Goal: Navigation & Orientation: Understand site structure

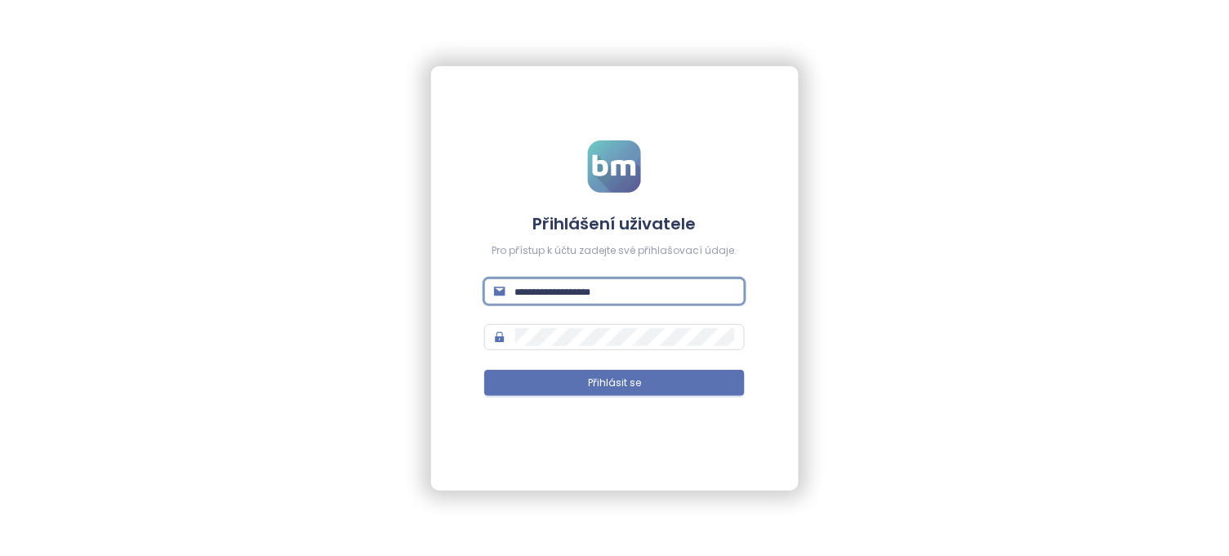
type input "**********"
click at [614, 382] on button "Přihlásit se" at bounding box center [614, 383] width 260 height 26
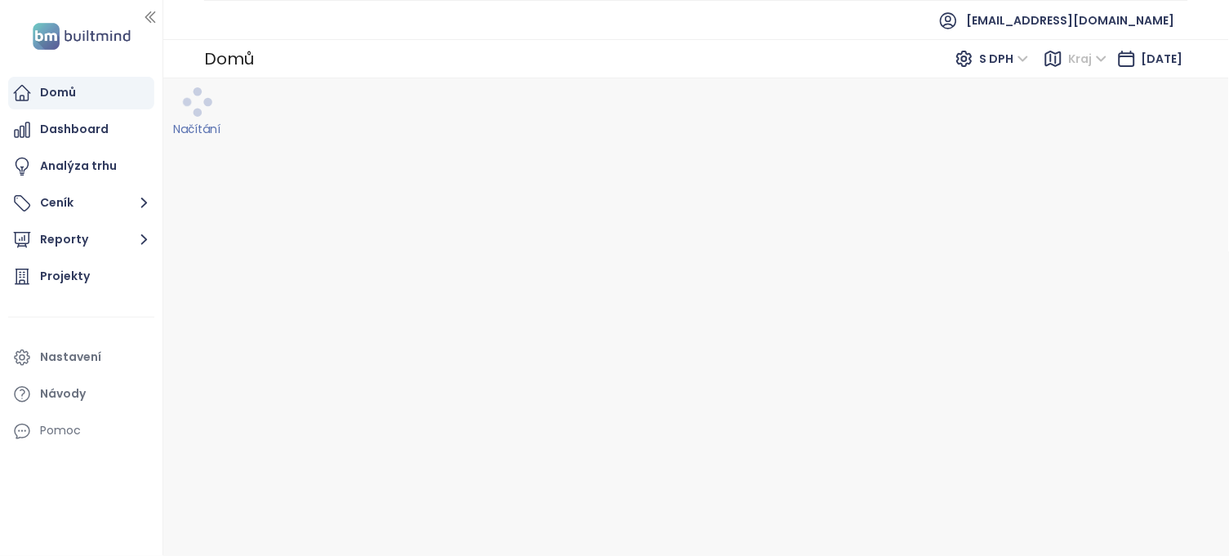
click at [58, 90] on div "Domů" at bounding box center [58, 92] width 36 height 20
click at [53, 126] on div "Dashboard" at bounding box center [74, 129] width 69 height 20
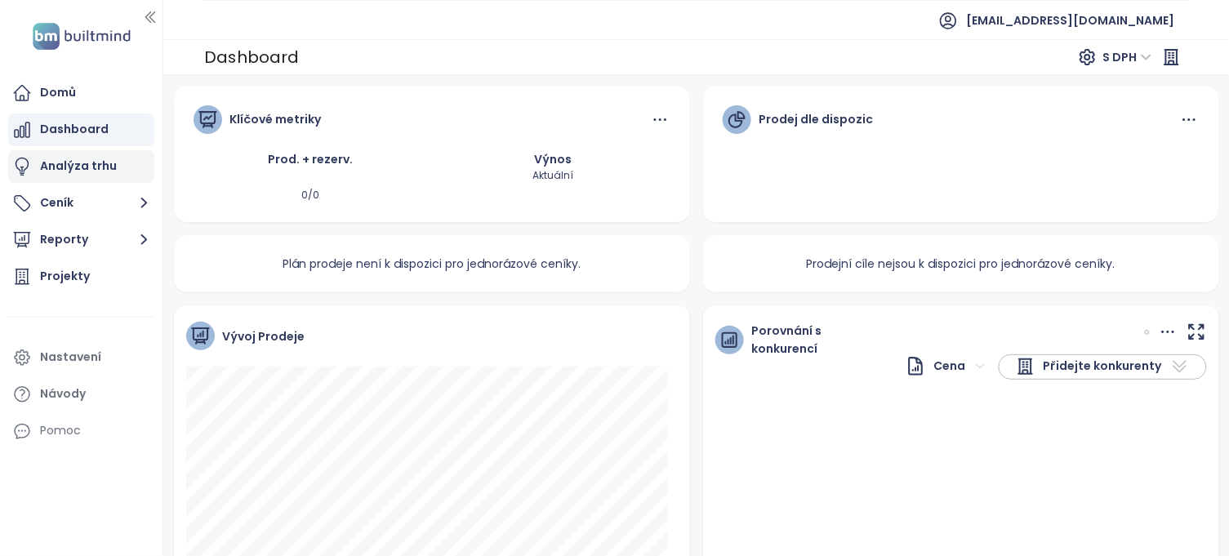
click at [55, 176] on div "Analýza trhu" at bounding box center [78, 166] width 77 height 20
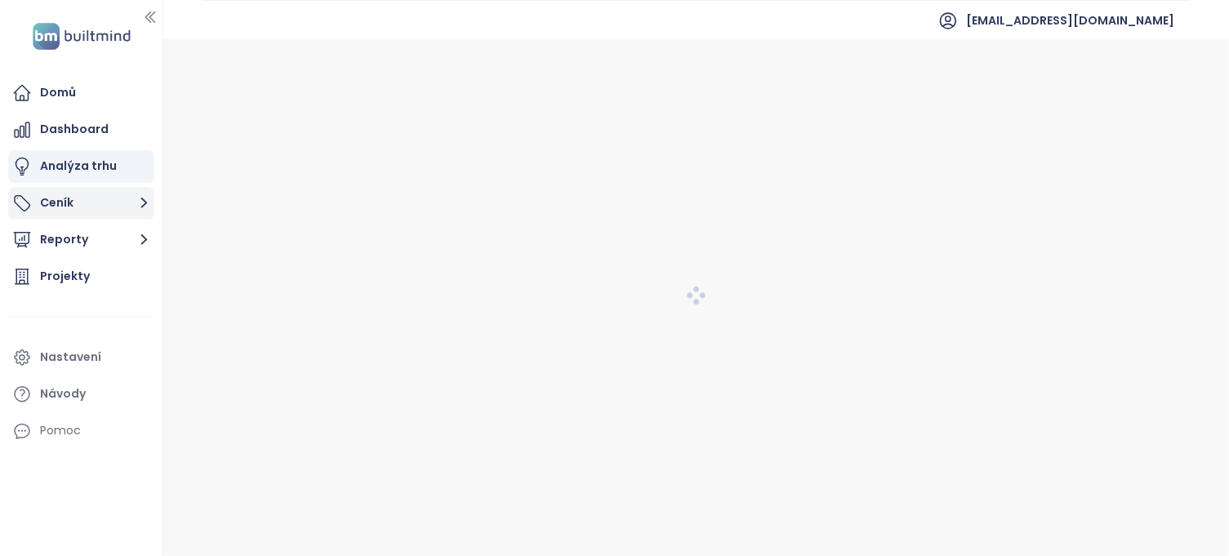
click at [51, 209] on button "Ceník" at bounding box center [81, 203] width 146 height 33
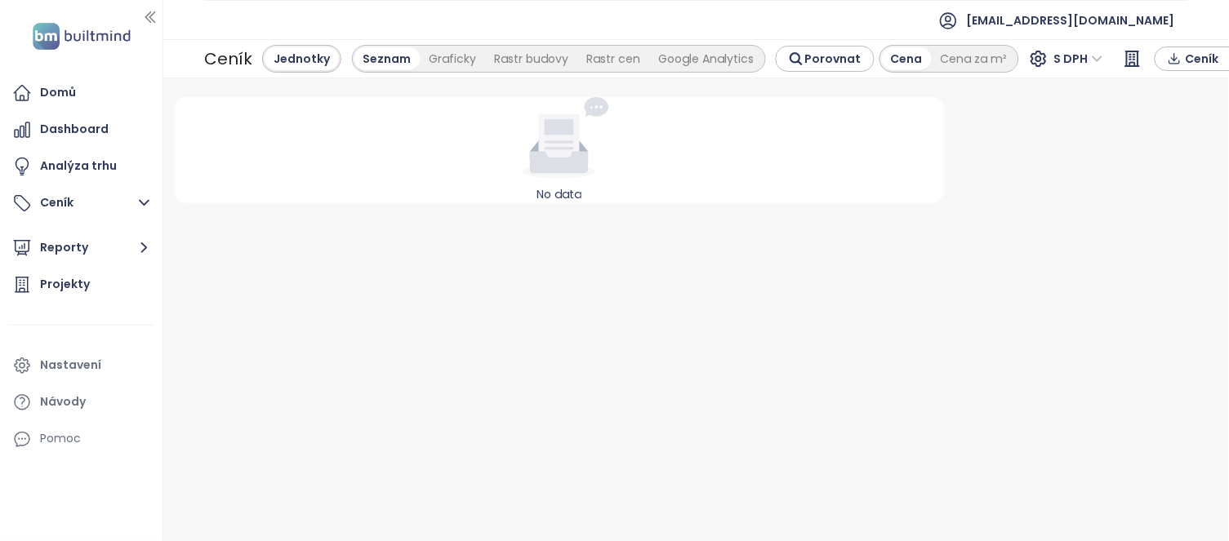
click at [56, 232] on ul "Domů Dashboard Analýza trhu Ceník Reporty Projekty Nastavení Návody Pomoc" at bounding box center [81, 266] width 146 height 379
click at [56, 247] on button "Reporty" at bounding box center [81, 248] width 146 height 33
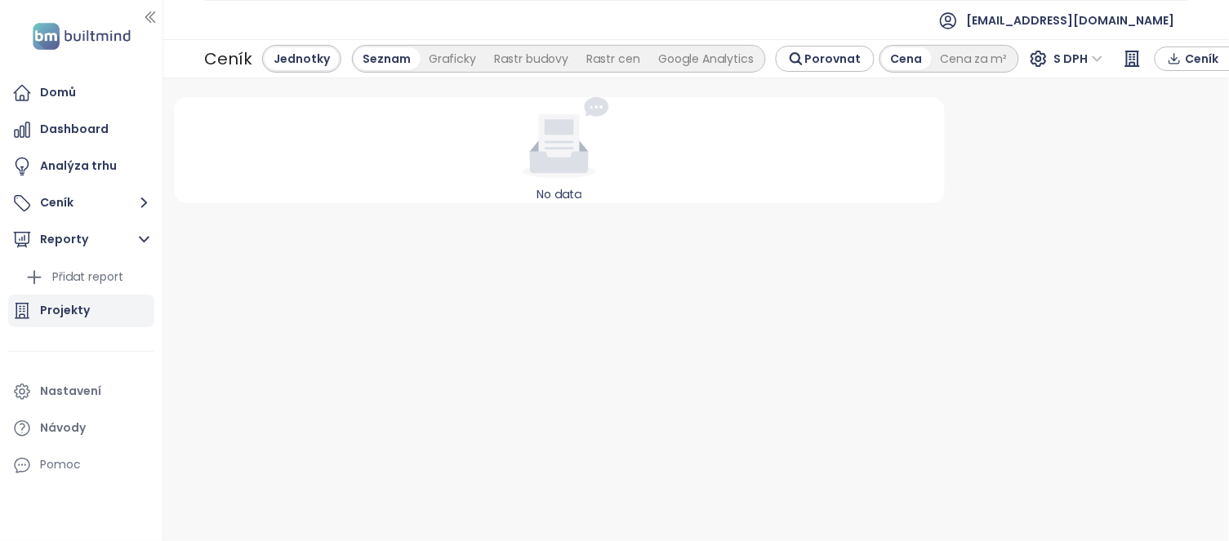
click at [55, 307] on div "Projekty" at bounding box center [65, 310] width 50 height 20
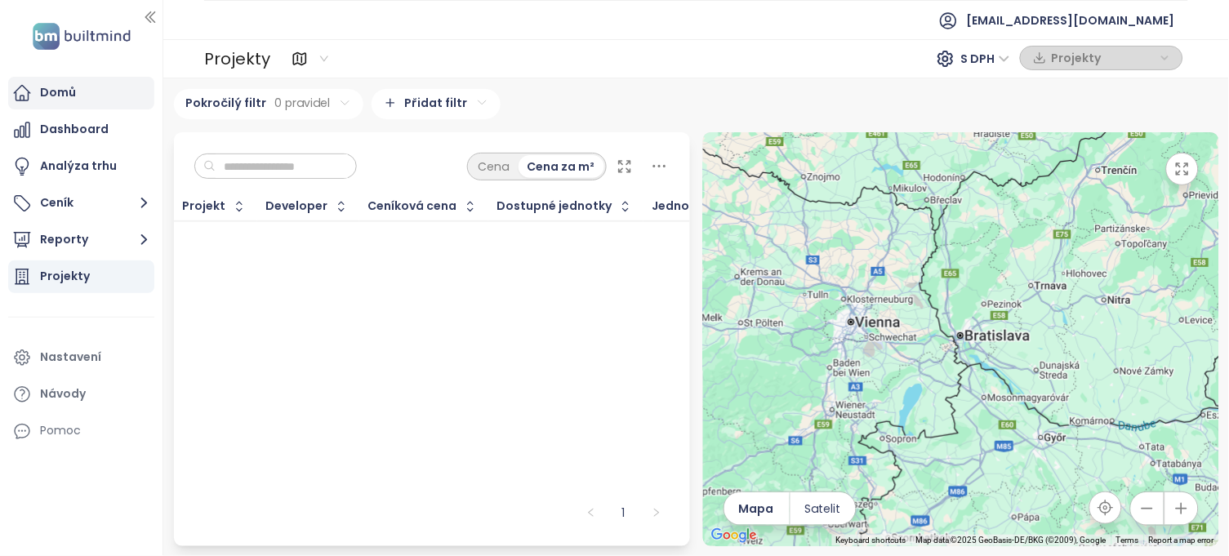
click at [51, 99] on div "Domů" at bounding box center [58, 92] width 36 height 20
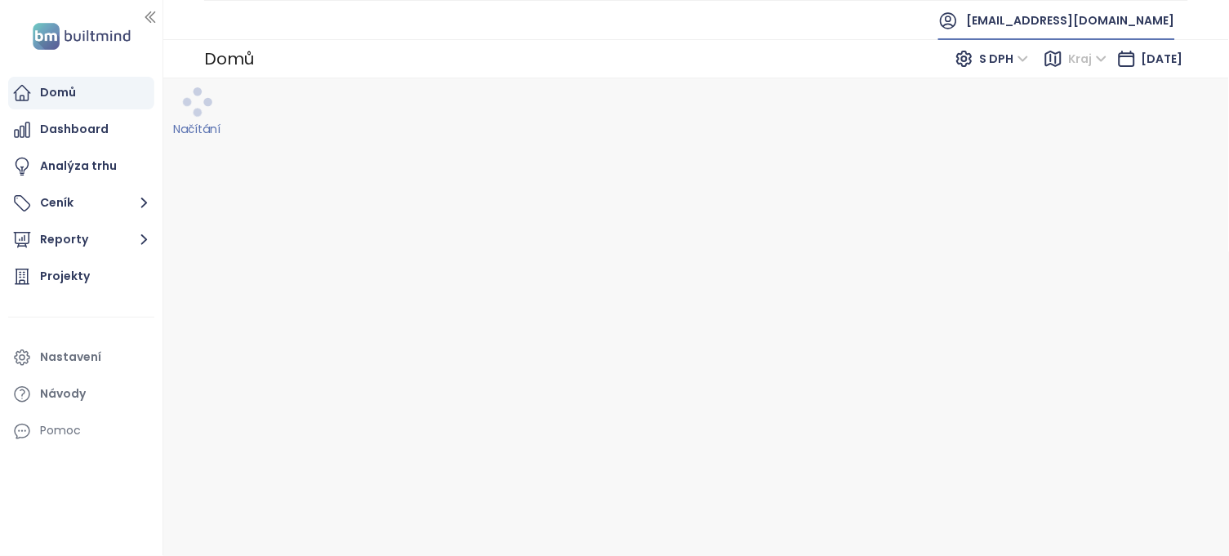
click at [1076, 22] on span "[EMAIL_ADDRESS][DOMAIN_NAME]" at bounding box center [1071, 20] width 208 height 39
click at [56, 127] on div "Dashboard" at bounding box center [74, 129] width 69 height 20
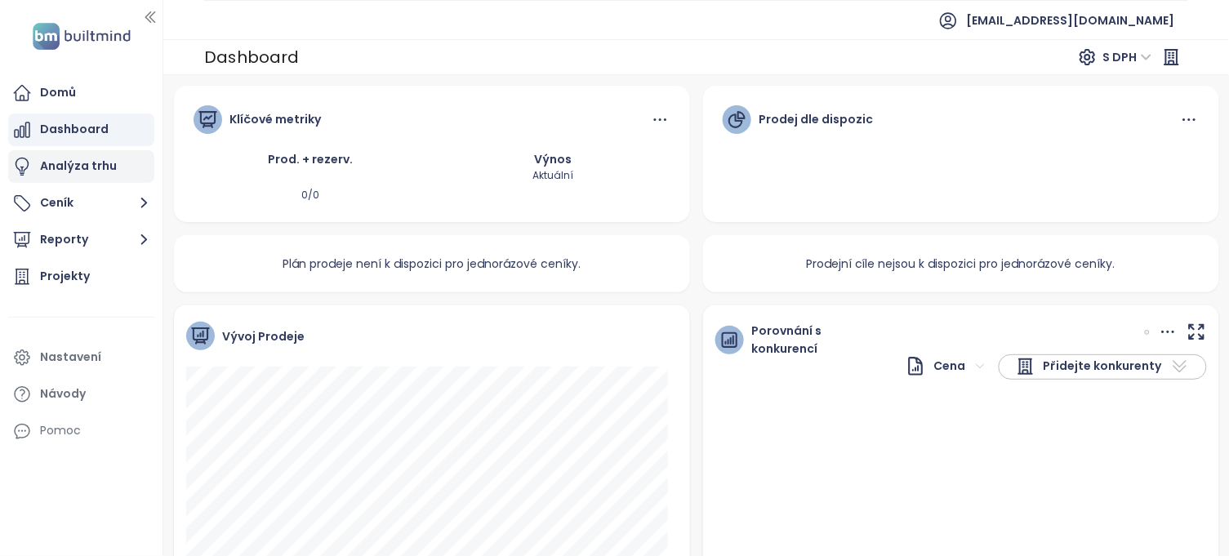
click at [80, 165] on div "Analýza trhu" at bounding box center [78, 166] width 77 height 20
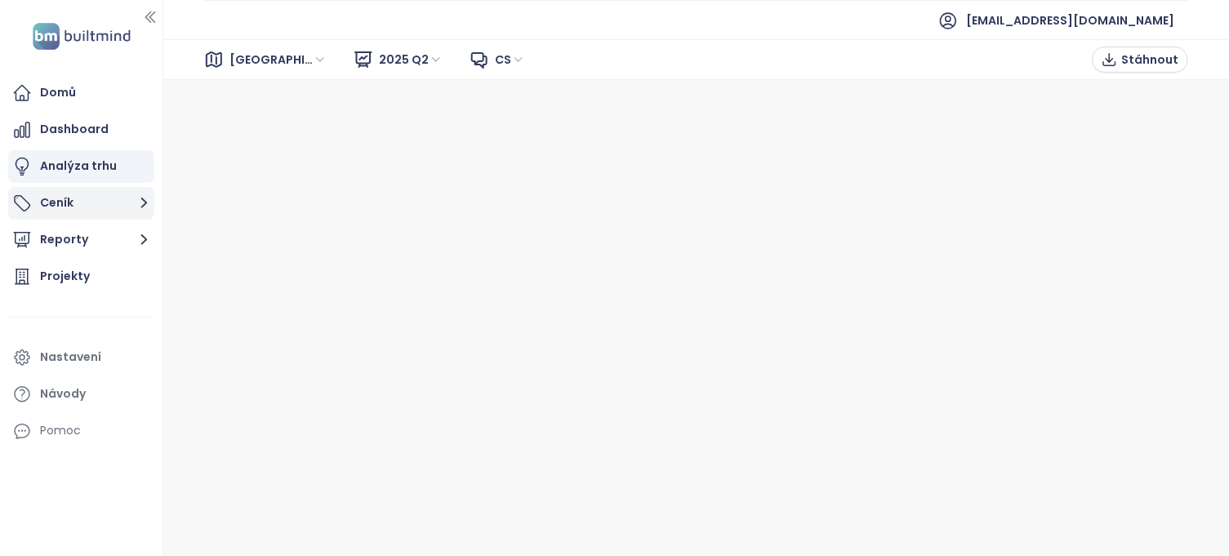
click at [84, 197] on button "Ceník" at bounding box center [81, 203] width 146 height 33
